Goal: Task Accomplishment & Management: Use online tool/utility

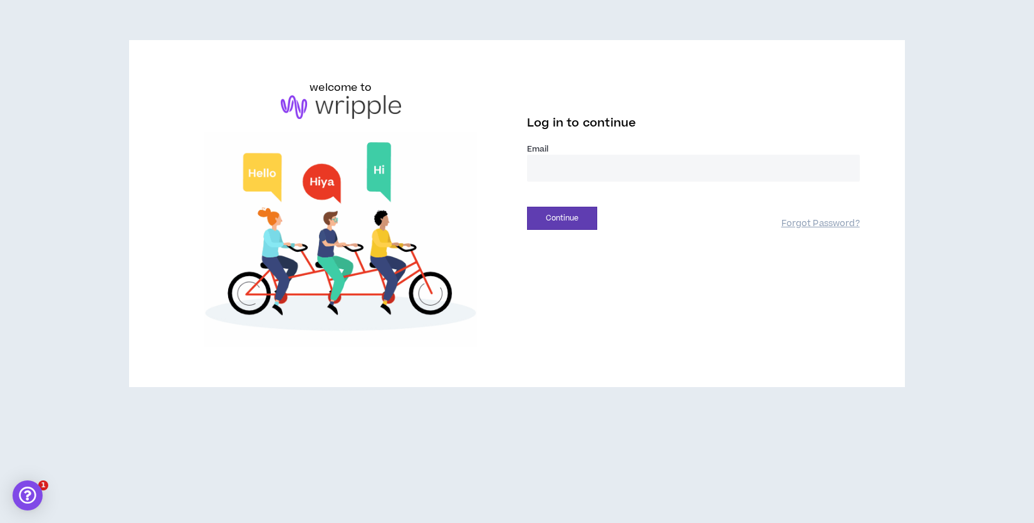
type input "**********"
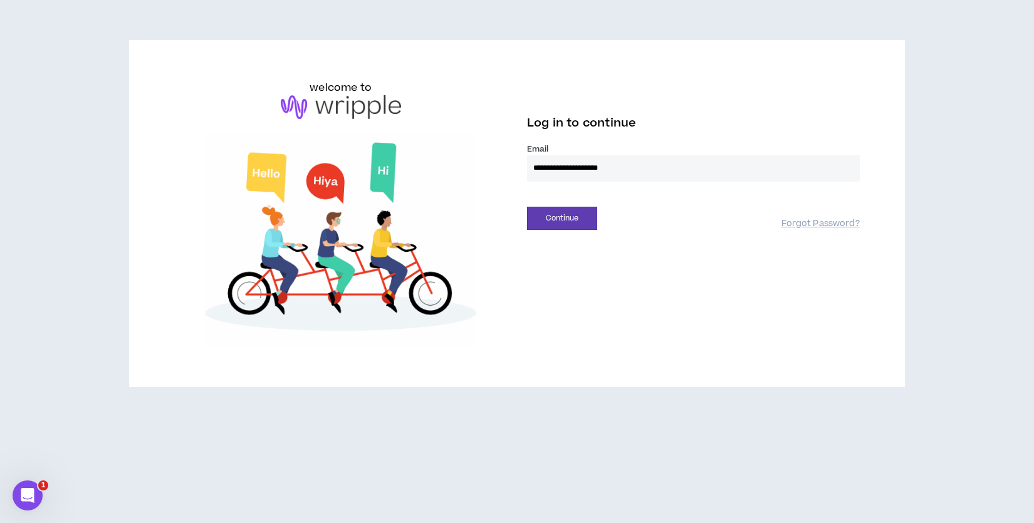
click at [569, 174] on input "**********" at bounding box center [693, 168] width 333 height 27
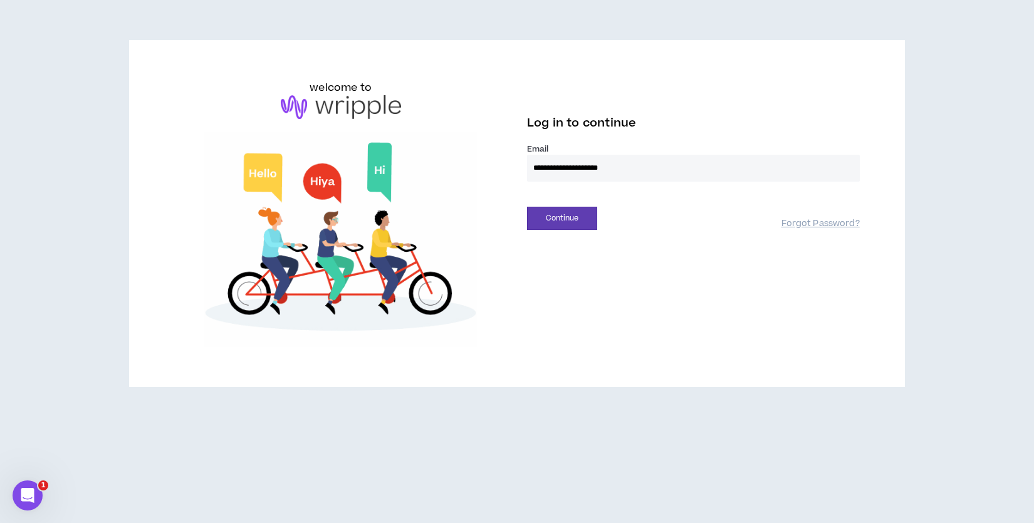
click at [618, 281] on div "**********" at bounding box center [517, 213] width 706 height 267
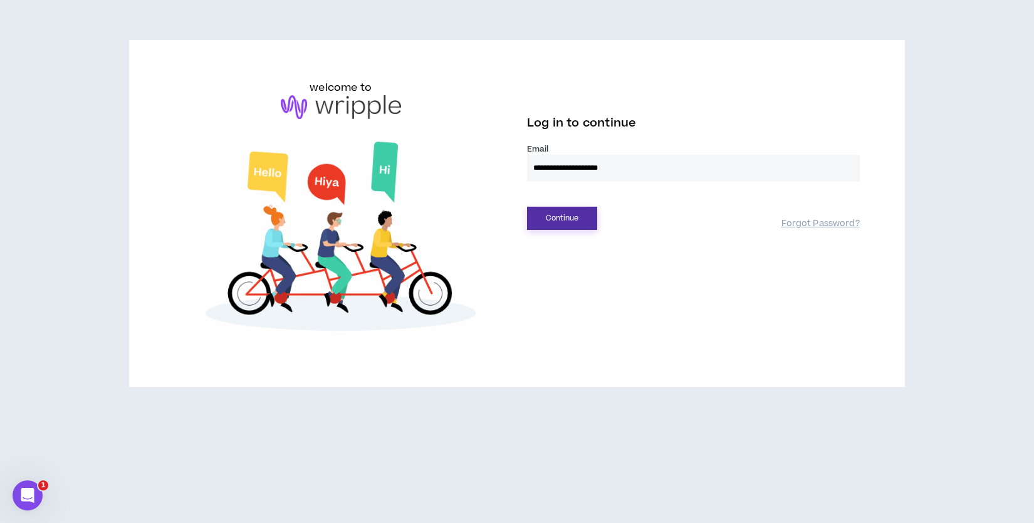
click at [564, 216] on button "Continue" at bounding box center [562, 218] width 70 height 23
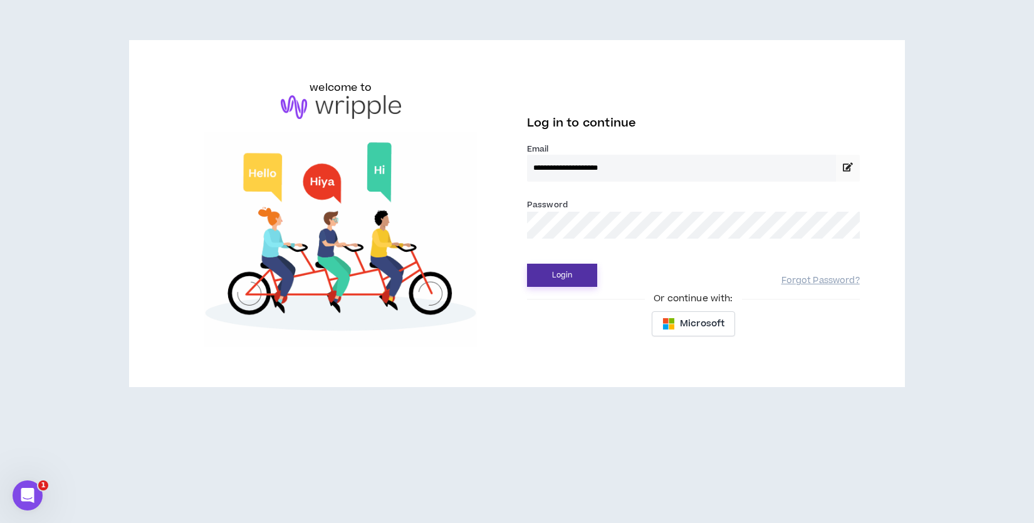
click at [574, 276] on button "Login" at bounding box center [562, 275] width 70 height 23
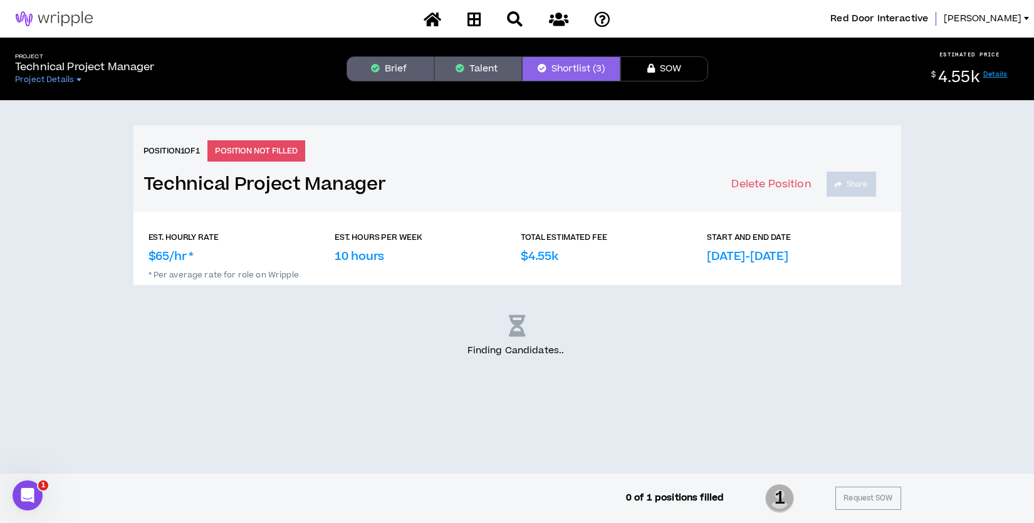
click at [827, 368] on div "Position 1 of 1 POSITION NOT FILLED Technical Project Manager Delete Position S…" at bounding box center [517, 286] width 1034 height 373
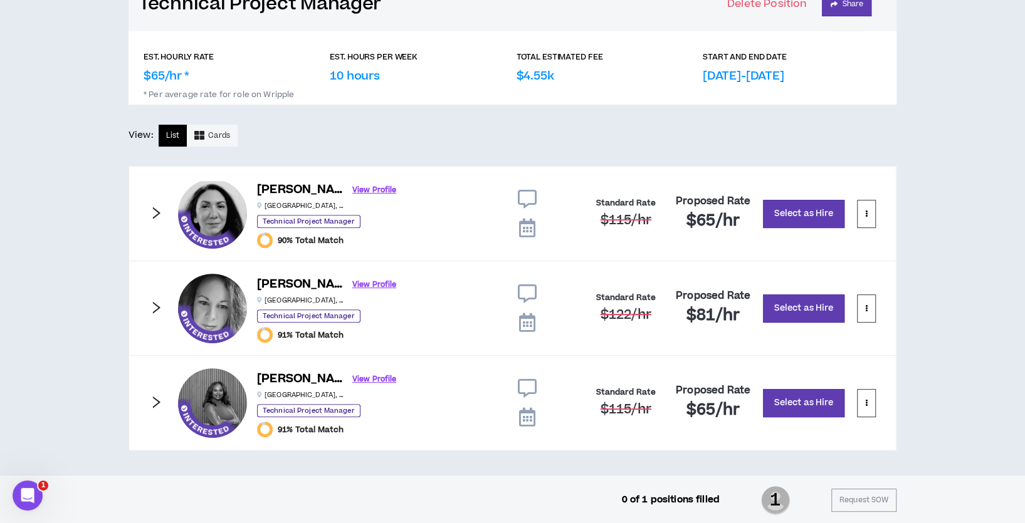
scroll to position [181, 0]
click at [961, 240] on div "Position 1 of 1 POSITION NOT FILLED Technical Project Manager Delete Position S…" at bounding box center [512, 197] width 1025 height 555
click at [807, 214] on button "Select as Hire" at bounding box center [803, 214] width 81 height 28
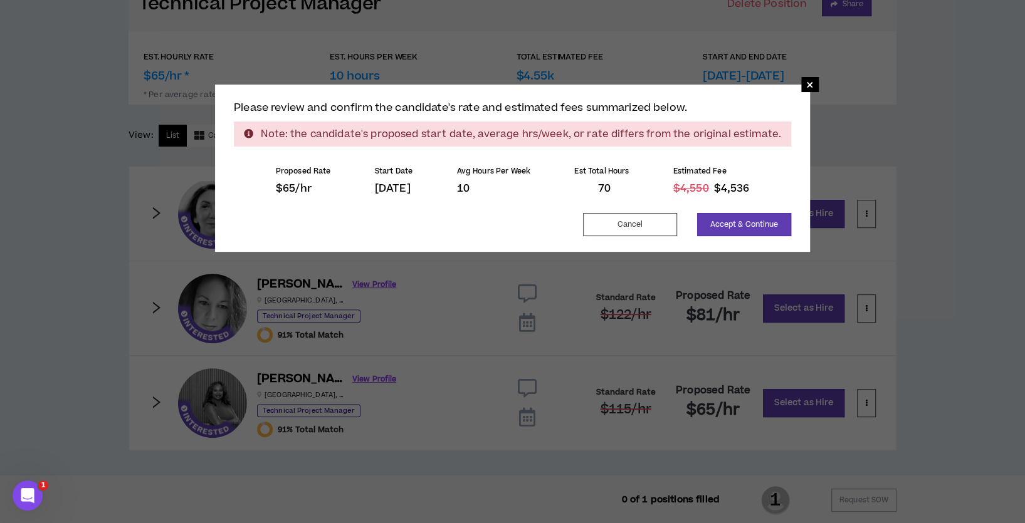
click at [410, 187] on span "[DATE]" at bounding box center [393, 188] width 36 height 15
click at [806, 83] on span "×" at bounding box center [810, 84] width 8 height 15
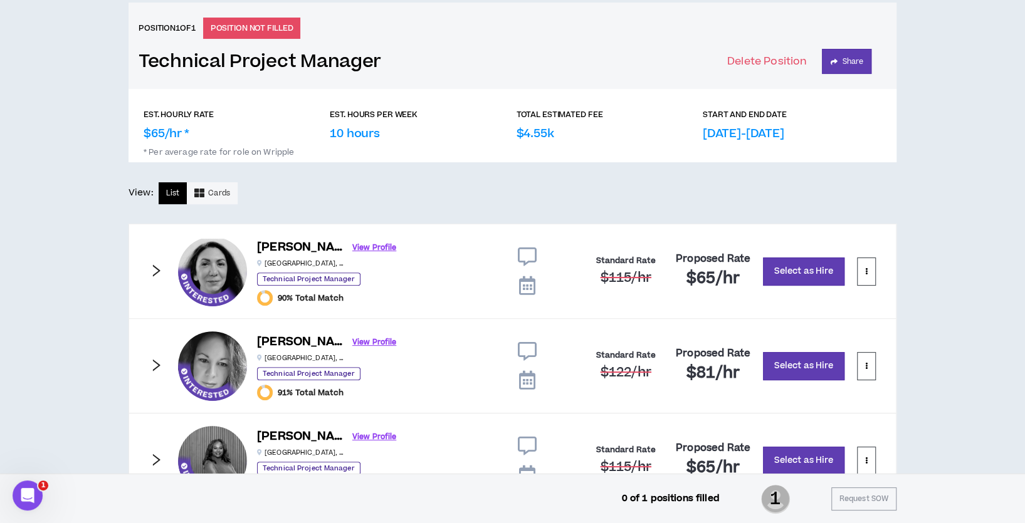
scroll to position [123, 0]
click at [775, 308] on div "[PERSON_NAME] View Profile [GEOGRAPHIC_DATA] , [GEOGRAPHIC_DATA] Technical Proj…" at bounding box center [512, 271] width 768 height 95
click at [799, 270] on button "Select as Hire" at bounding box center [803, 272] width 81 height 28
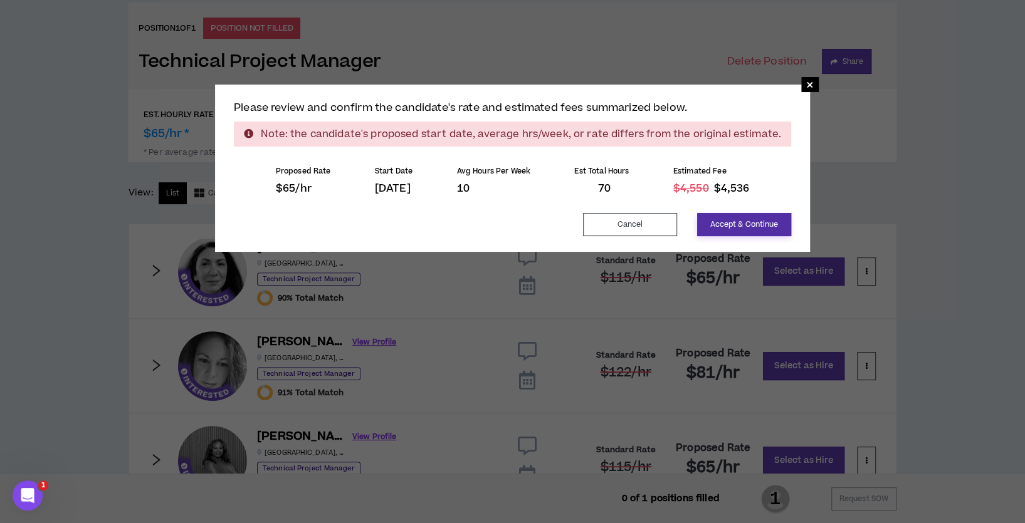
click at [736, 222] on button "Accept & Continue" at bounding box center [744, 224] width 94 height 23
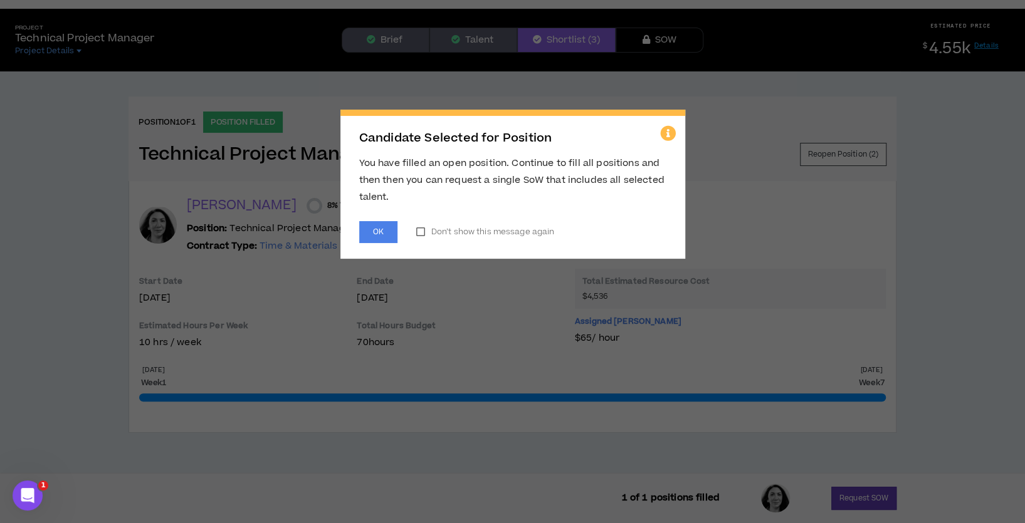
scroll to position [28, 0]
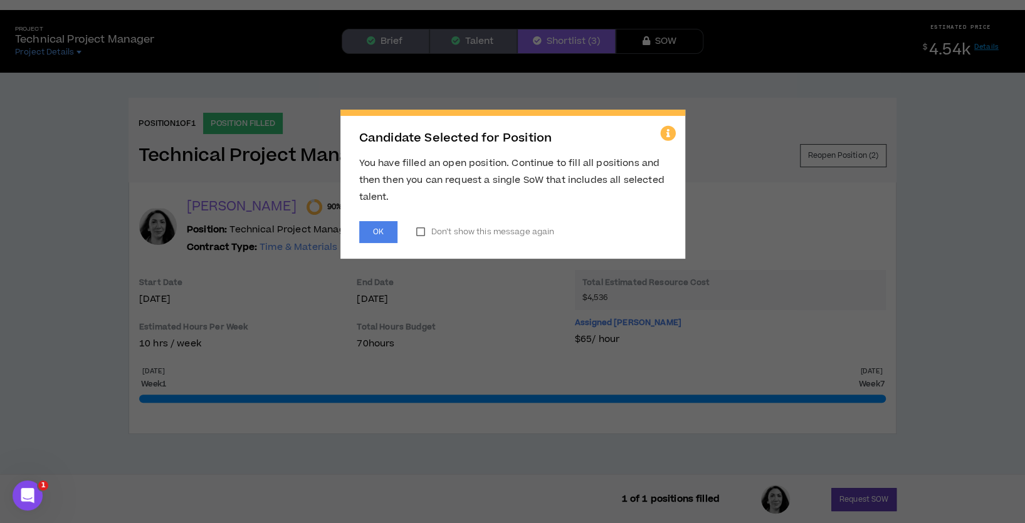
click at [380, 245] on div "Candidate Selected for Position You have filled an open position. Continue to f…" at bounding box center [512, 184] width 345 height 149
click at [380, 232] on button "OK" at bounding box center [378, 232] width 38 height 22
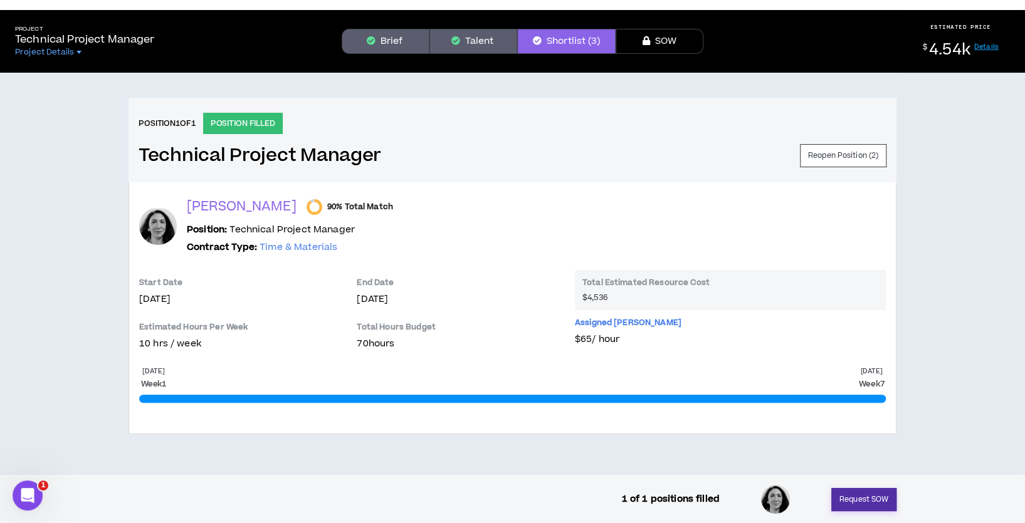
click at [864, 496] on button "Request SOW" at bounding box center [863, 499] width 65 height 23
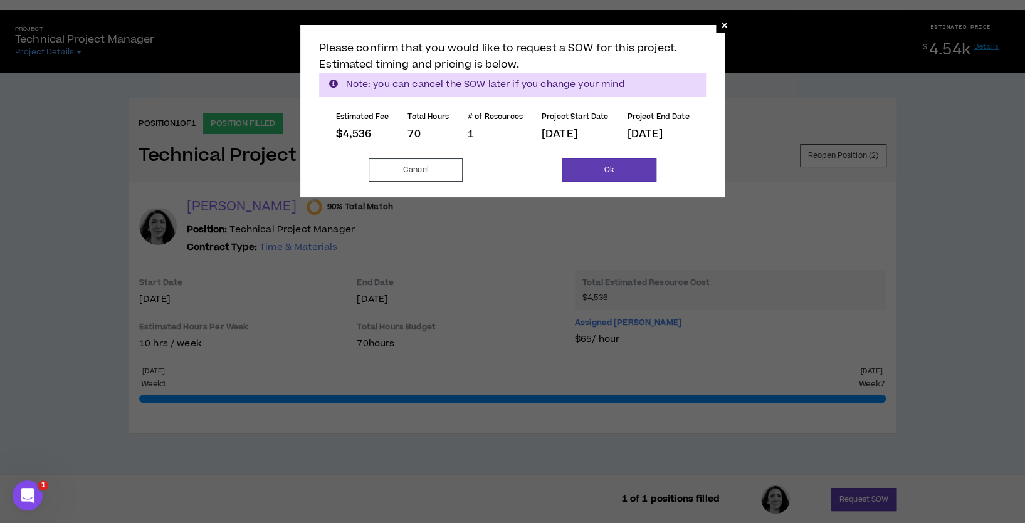
click at [585, 132] on p "[DATE]" at bounding box center [575, 134] width 67 height 13
click at [727, 23] on span "×" at bounding box center [725, 25] width 8 height 15
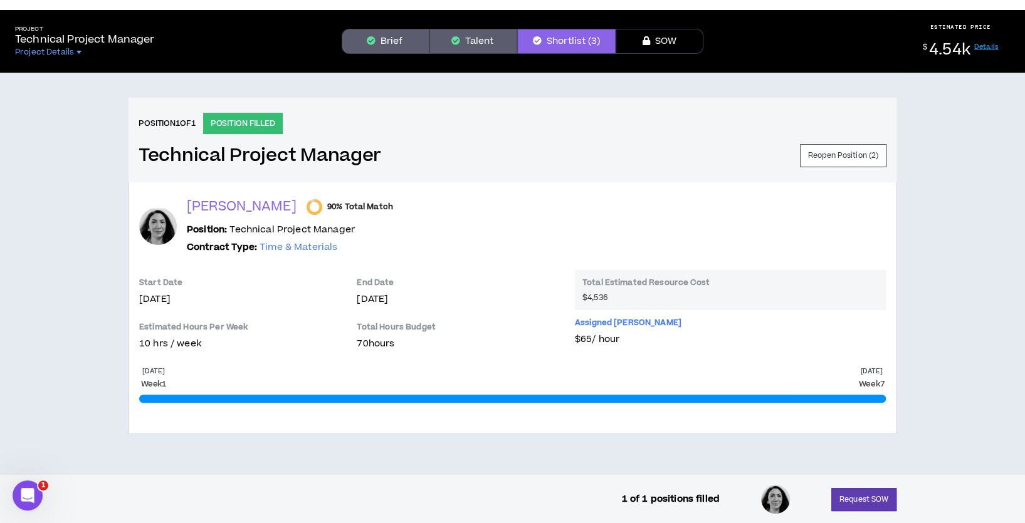
click at [395, 297] on p "[DATE]" at bounding box center [459, 300] width 205 height 14
click at [865, 499] on button "Request SOW" at bounding box center [863, 499] width 65 height 23
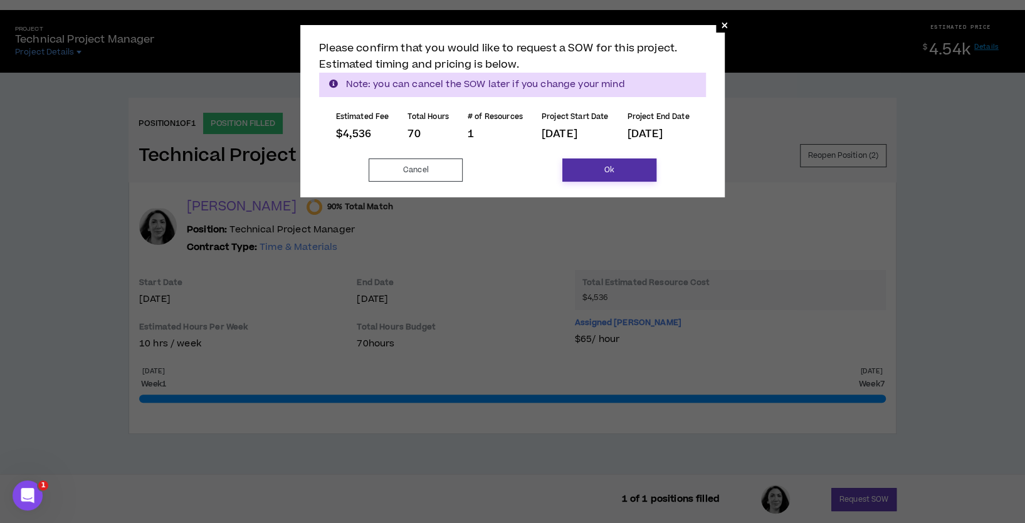
click at [606, 169] on button "Ok" at bounding box center [609, 170] width 94 height 23
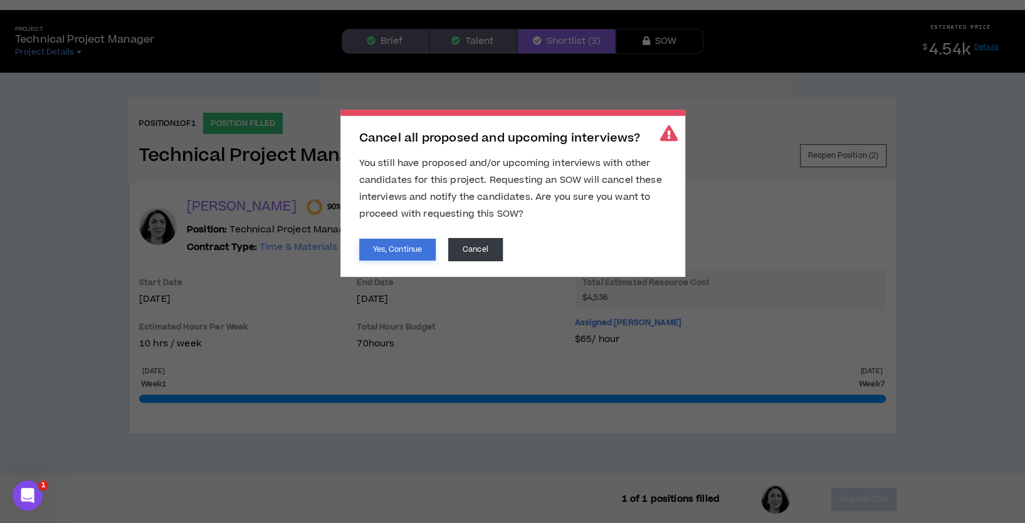
click at [385, 250] on button "Yes, Continue" at bounding box center [397, 250] width 76 height 22
